Goal: Communication & Community: Connect with others

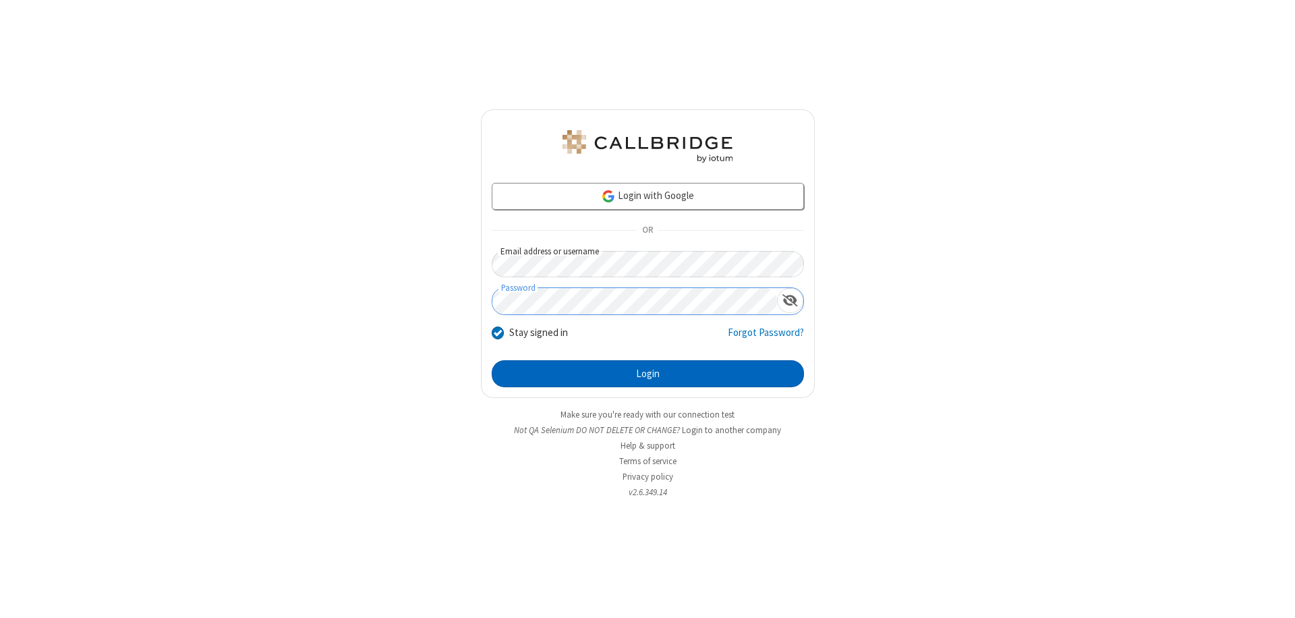
click at [647, 374] on button "Login" at bounding box center [648, 373] width 312 height 27
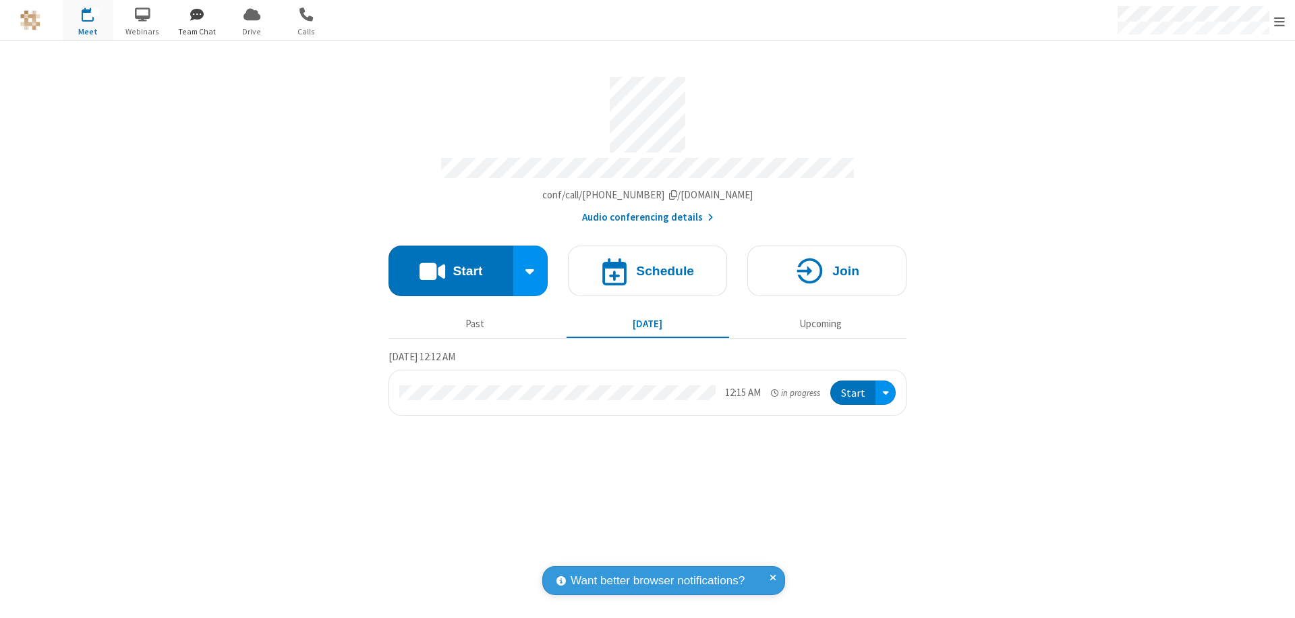
click at [197, 14] on span "button" at bounding box center [197, 14] width 51 height 23
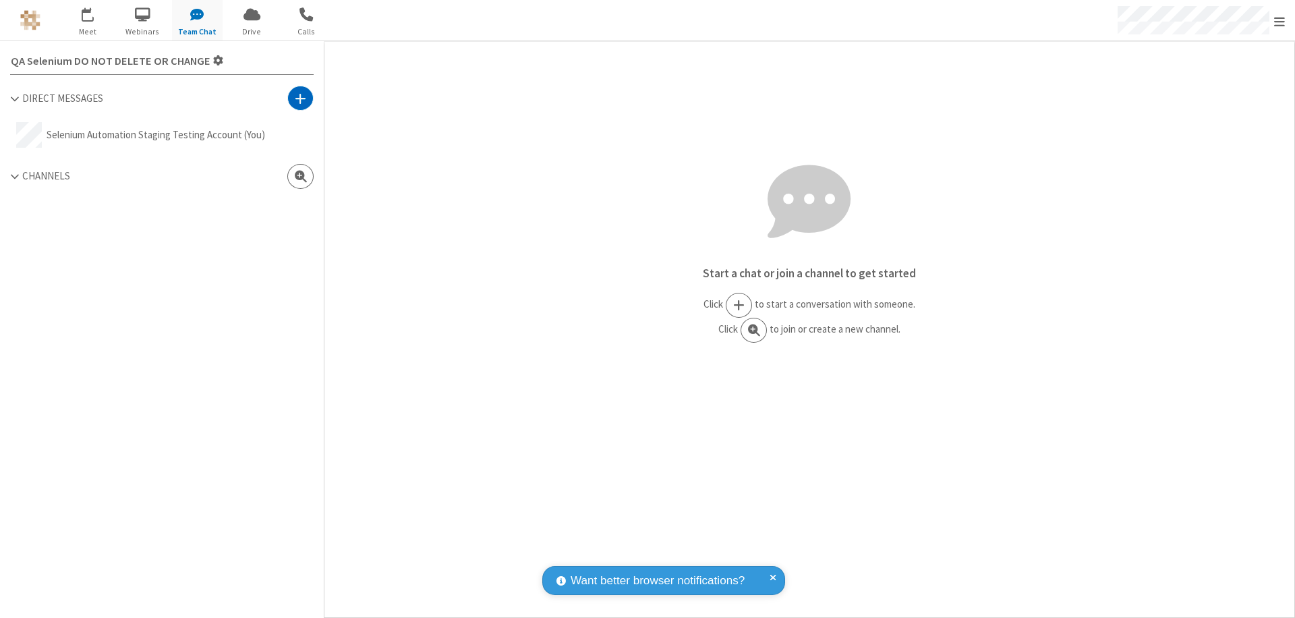
click at [300, 98] on span at bounding box center [300, 98] width 11 height 13
